Goal: Task Accomplishment & Management: Manage account settings

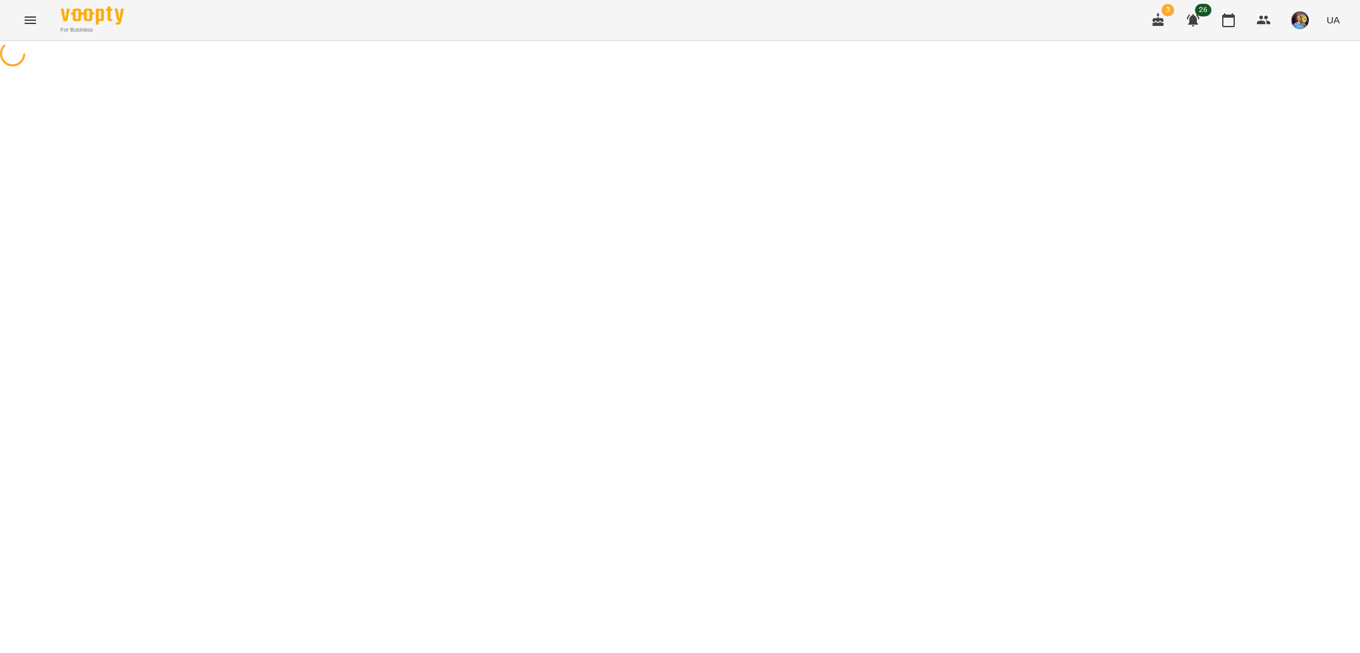
select select "**********"
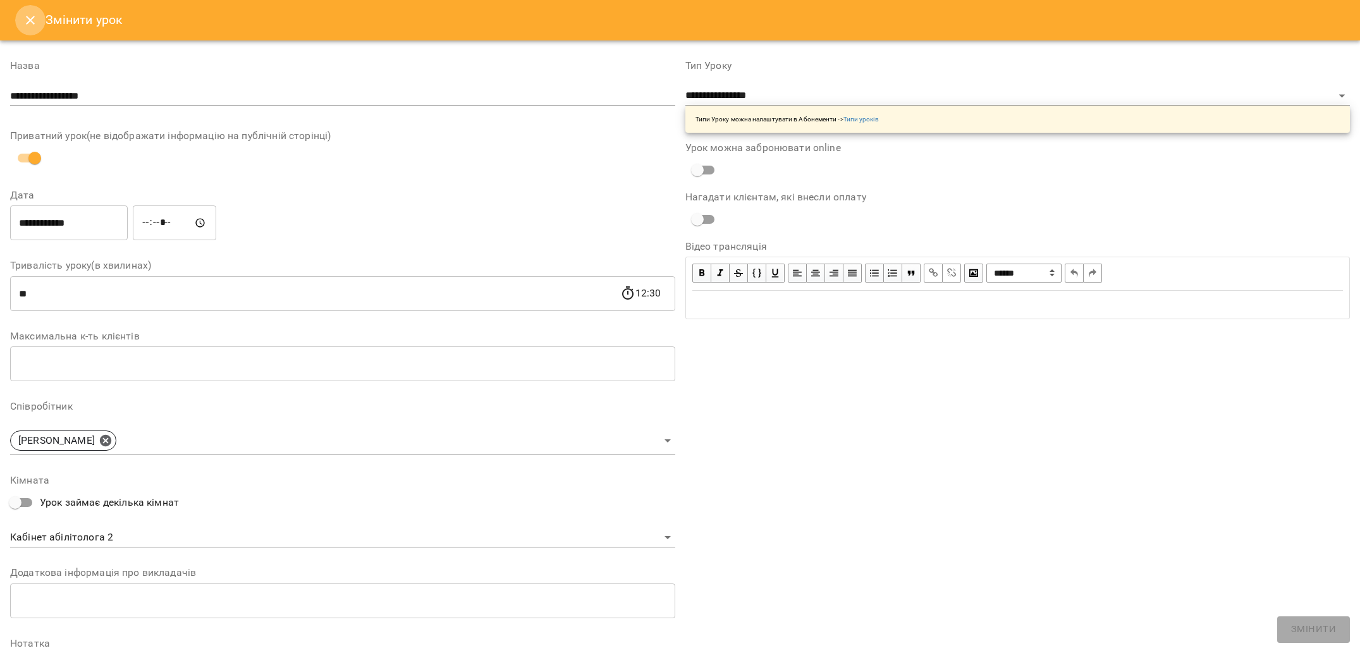
click at [25, 25] on icon "Close" at bounding box center [30, 20] width 15 height 15
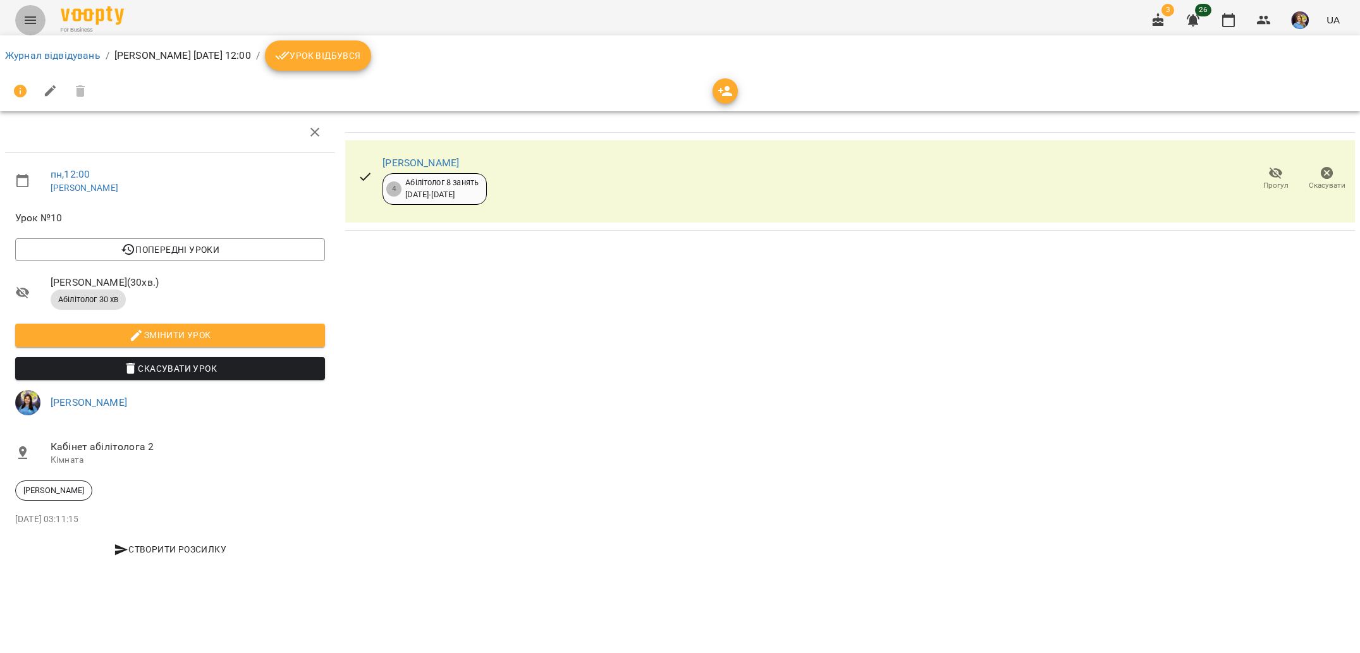
click at [29, 26] on icon "Menu" at bounding box center [30, 20] width 15 height 15
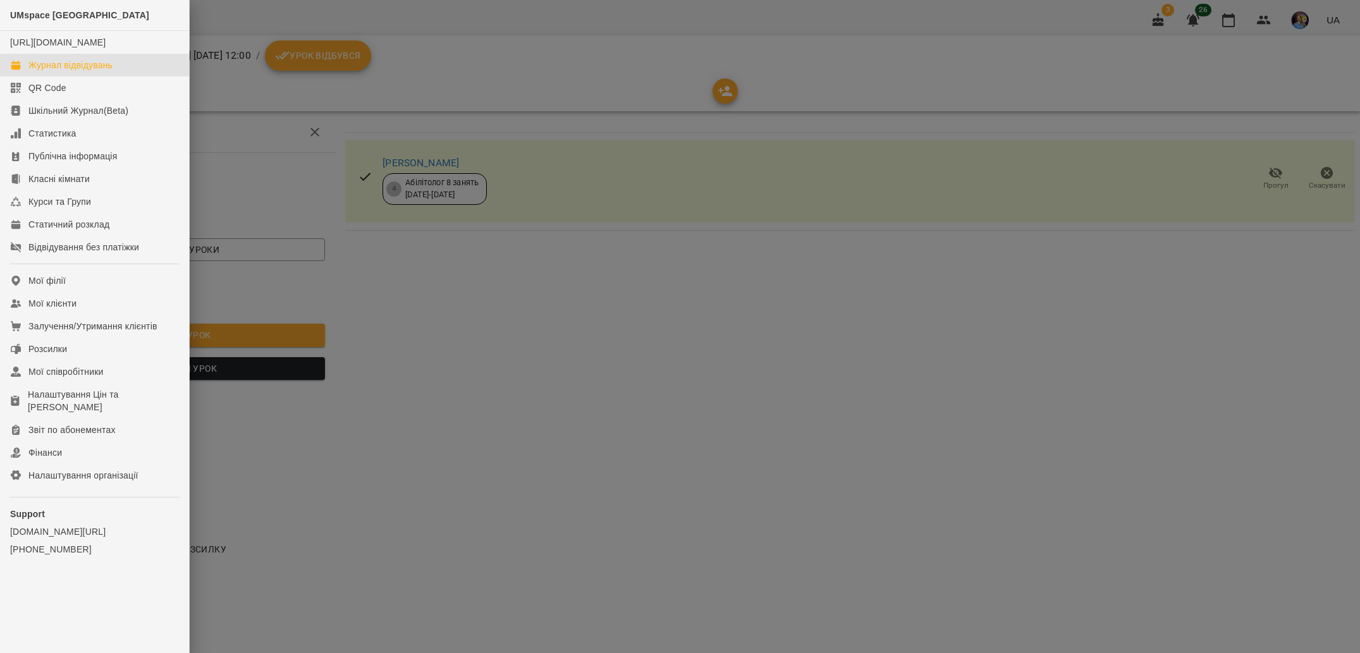
click at [88, 71] on div "Журнал відвідувань" at bounding box center [70, 65] width 84 height 13
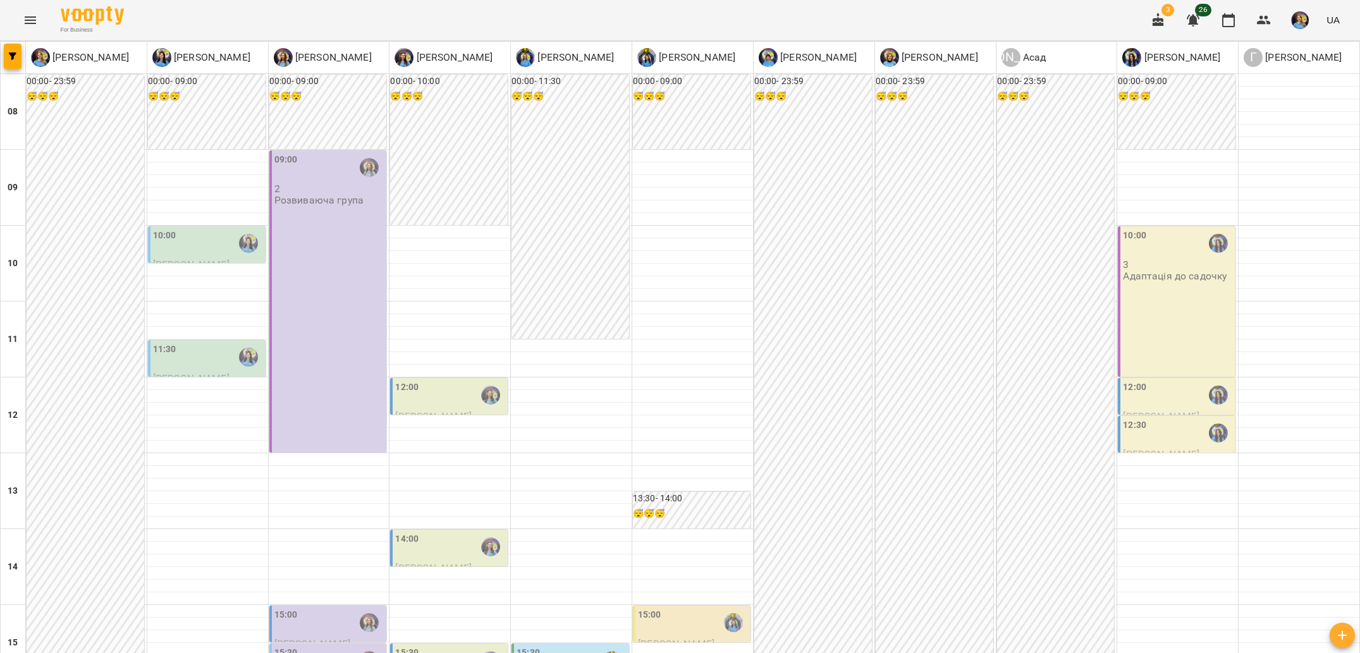
click at [155, 376] on div "11:30 [PERSON_NAME] [PERSON_NAME]" at bounding box center [206, 358] width 119 height 38
click at [160, 353] on label "11:30" at bounding box center [164, 350] width 23 height 14
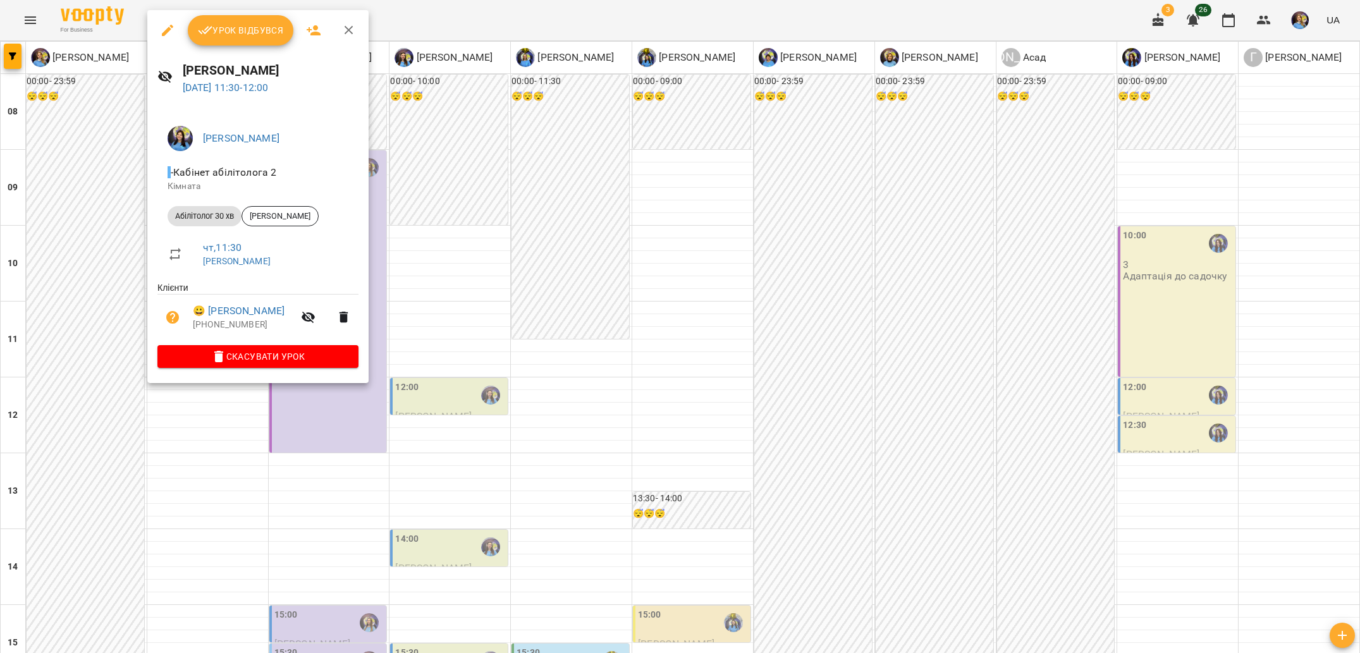
click at [130, 355] on div at bounding box center [680, 326] width 1360 height 653
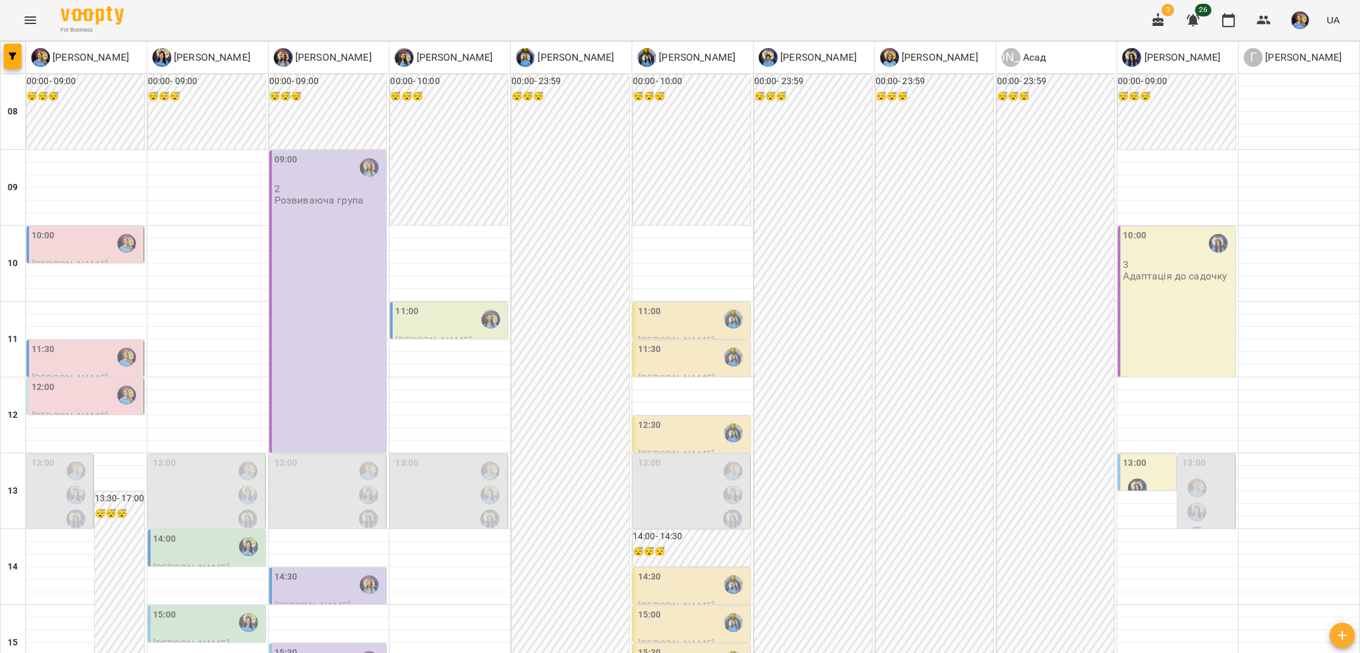
scroll to position [94, 0]
